Goal: Transaction & Acquisition: Book appointment/travel/reservation

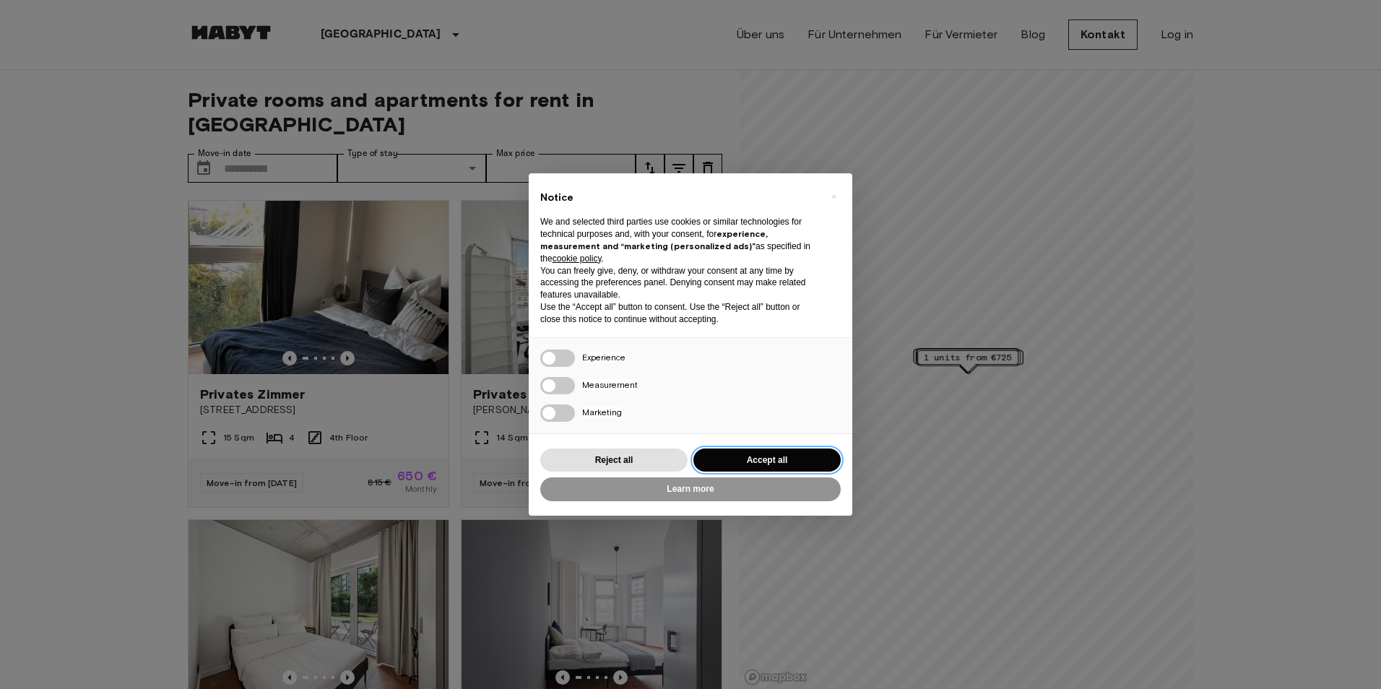
click at [756, 460] on button "Accept all" at bounding box center [767, 461] width 147 height 24
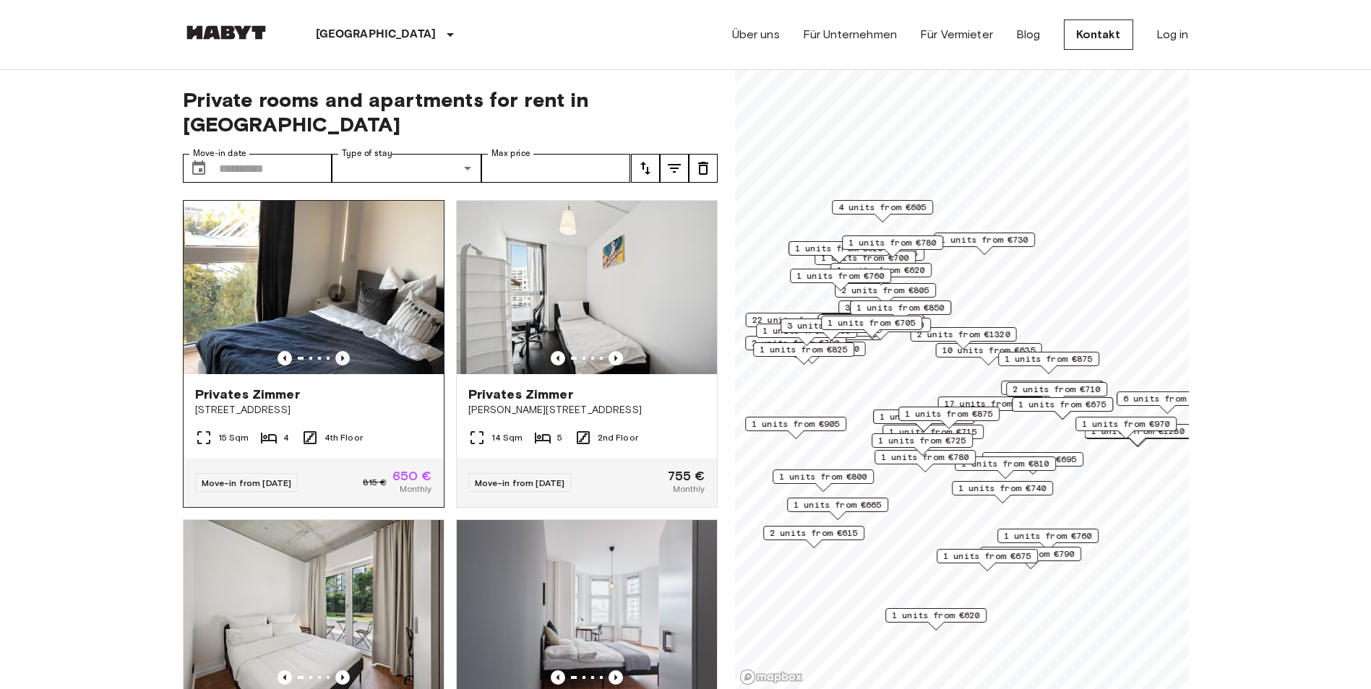
click at [341, 355] on icon "Previous image" at bounding box center [342, 358] width 3 height 6
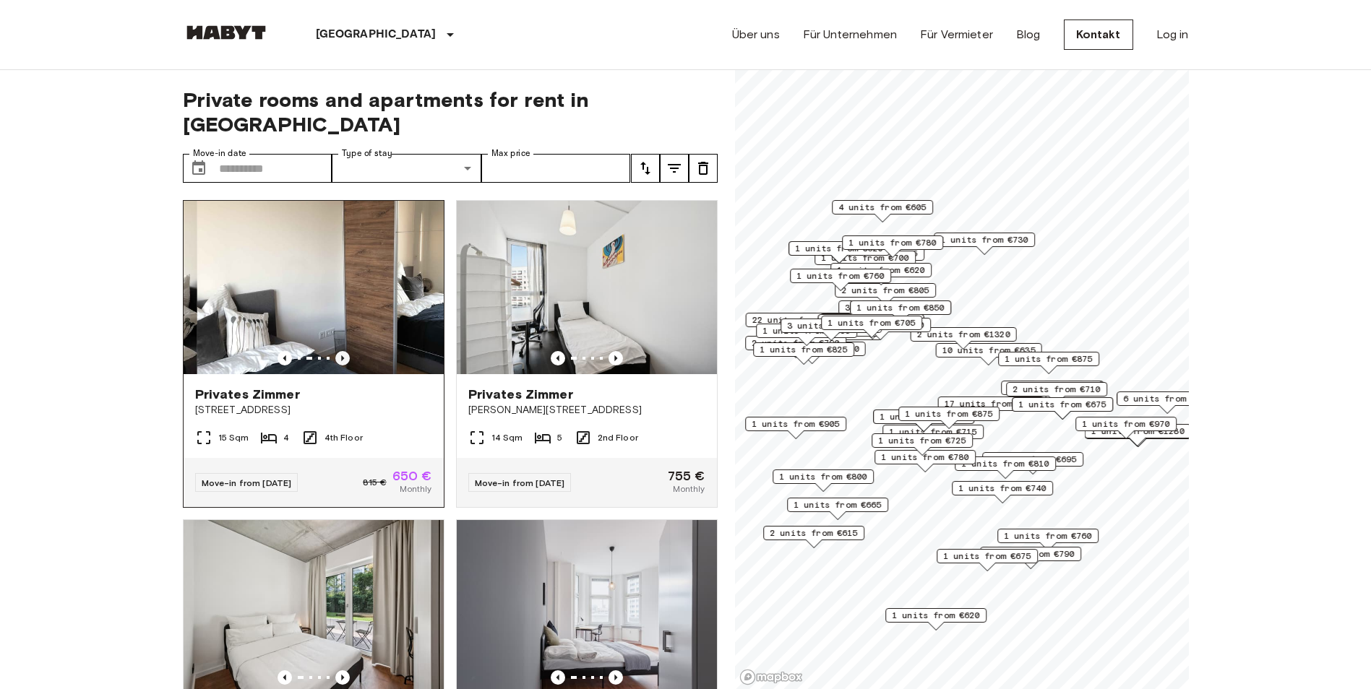
click at [341, 355] on icon "Previous image" at bounding box center [342, 358] width 3 height 6
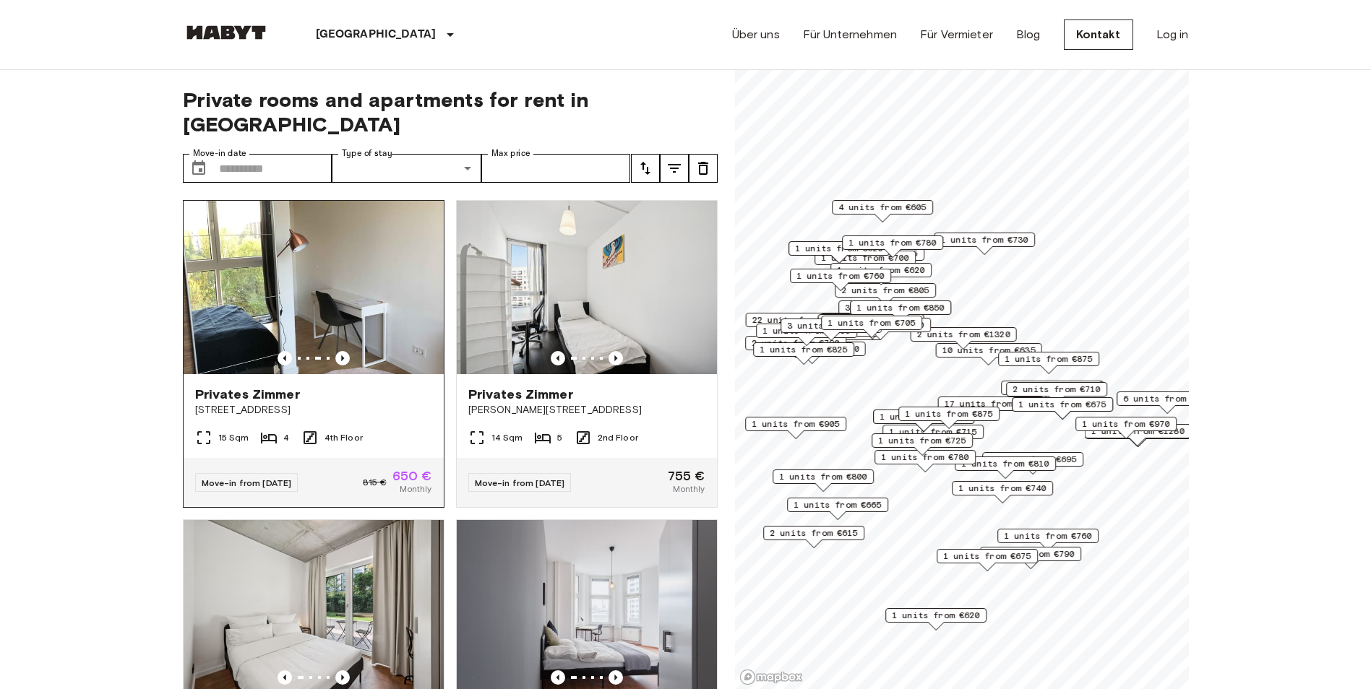
click at [368, 403] on span "[STREET_ADDRESS]" at bounding box center [313, 410] width 237 height 14
